Goal: Find specific fact: Locate a discrete piece of known information

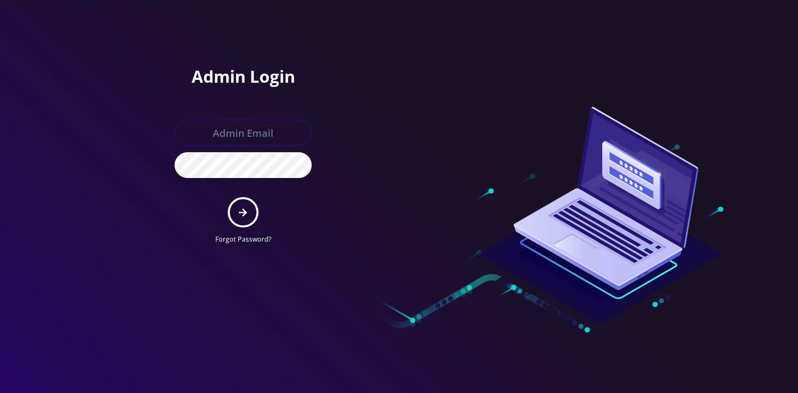
type input "[EMAIL_ADDRESS][DOMAIN_NAME]"
click at [246, 208] on icon "submit" at bounding box center [243, 212] width 8 height 9
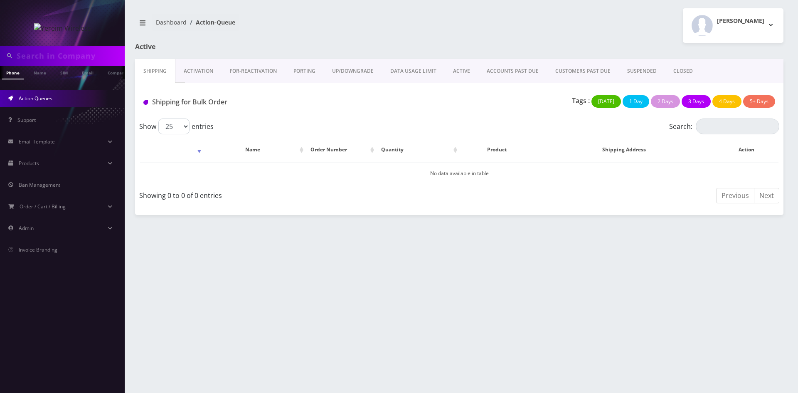
click at [453, 70] on link "ACTIVE" at bounding box center [462, 71] width 34 height 24
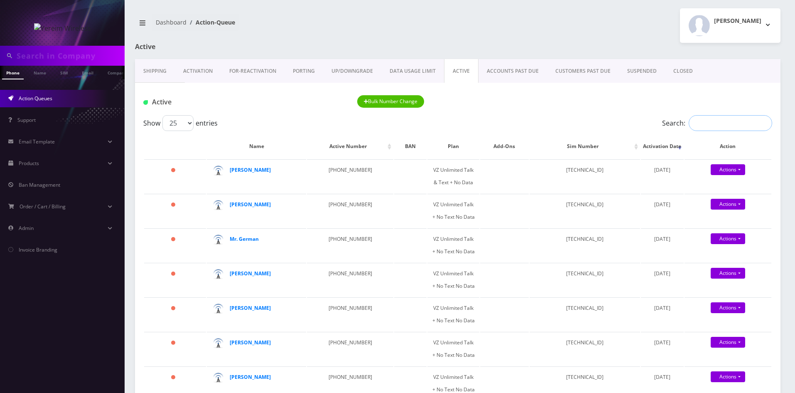
click at [716, 126] on input "Search:" at bounding box center [731, 123] width 84 height 16
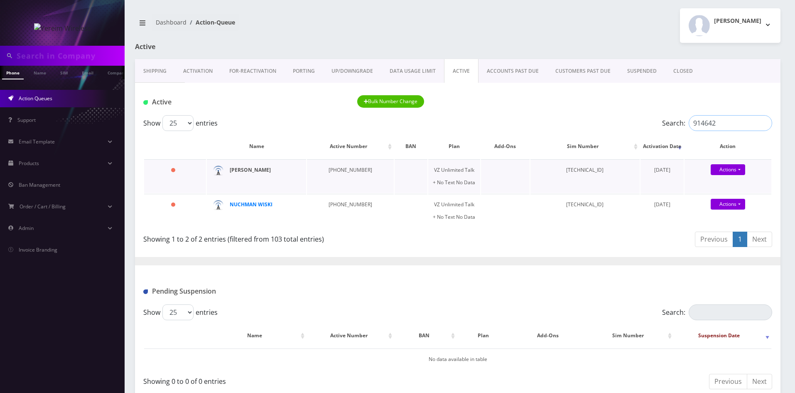
type input "914642"
click at [250, 171] on strong "Mr. Guttwein" at bounding box center [250, 169] width 41 height 7
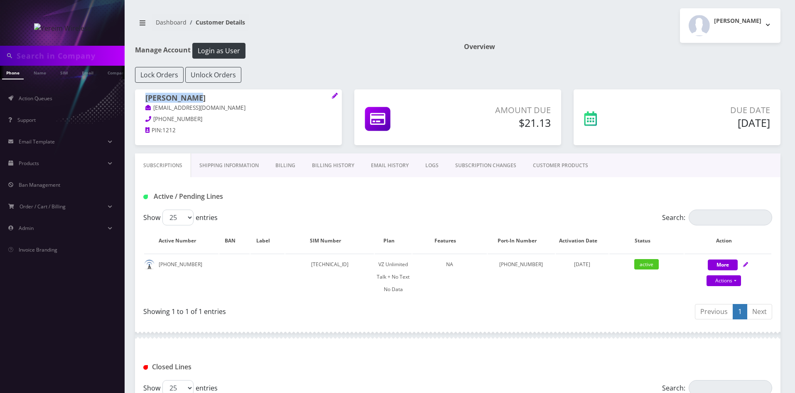
drag, startPoint x: 147, startPoint y: 94, endPoint x: 206, endPoint y: 96, distance: 59.0
click at [206, 96] on h1 "Mr. Guttwein" at bounding box center [238, 98] width 186 height 10
copy h1 "Mr. Guttwein"
drag, startPoint x: 159, startPoint y: 264, endPoint x: 198, endPoint y: 266, distance: 38.7
click at [198, 266] on td "914-642-5665" at bounding box center [181, 276] width 74 height 46
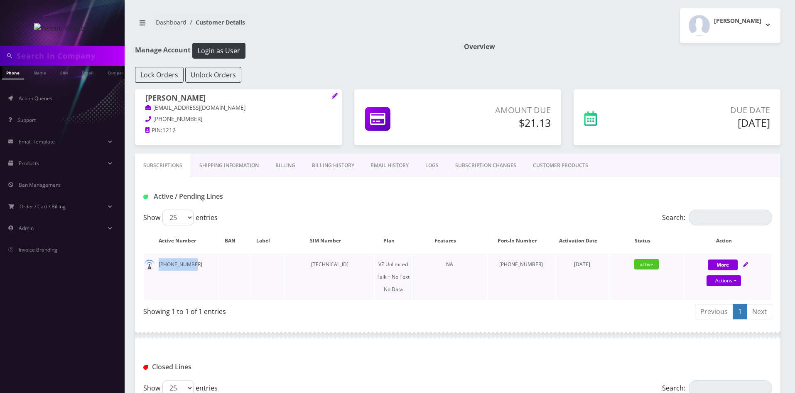
copy td "914-642-5665"
